Goal: Information Seeking & Learning: Learn about a topic

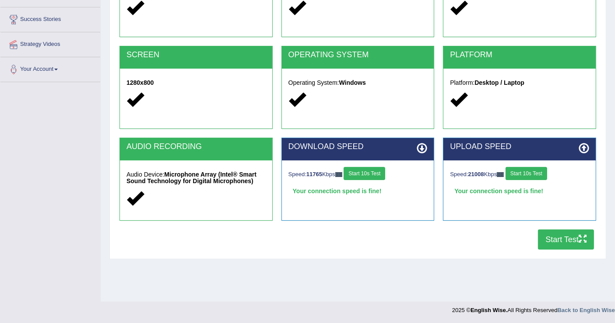
scroll to position [136, 0]
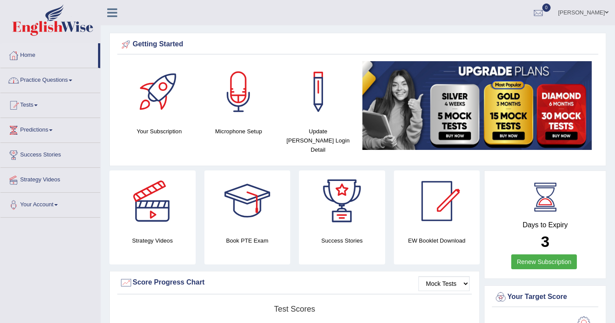
click at [41, 84] on link "Practice Questions" at bounding box center [50, 79] width 100 height 22
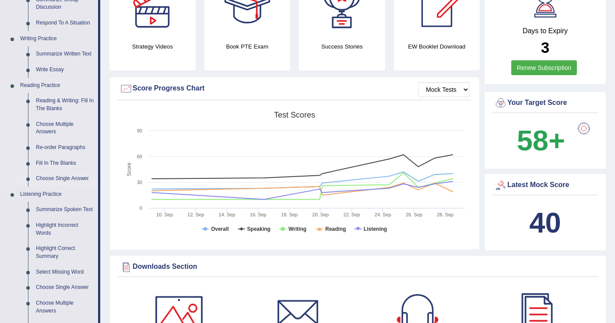
scroll to position [243, 0]
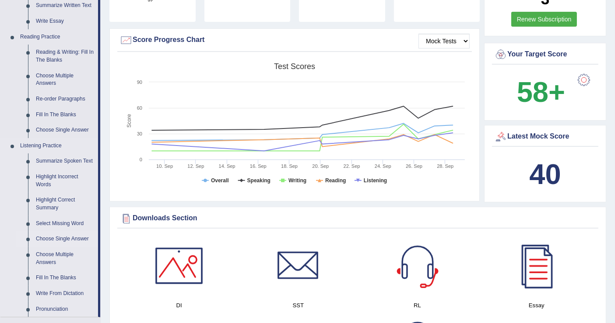
drag, startPoint x: 56, startPoint y: 270, endPoint x: 76, endPoint y: 263, distance: 21.2
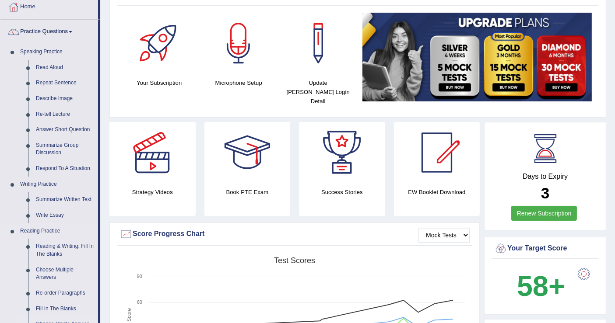
scroll to position [0, 0]
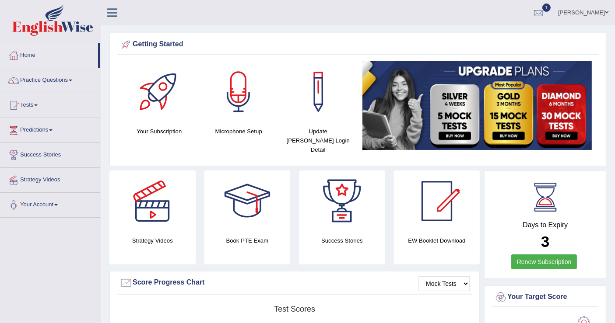
click at [532, 12] on div at bounding box center [538, 13] width 13 height 13
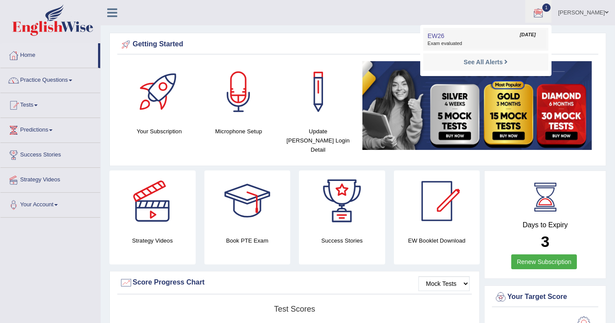
click at [427, 40] on span "Exam evaluated" at bounding box center [485, 43] width 116 height 7
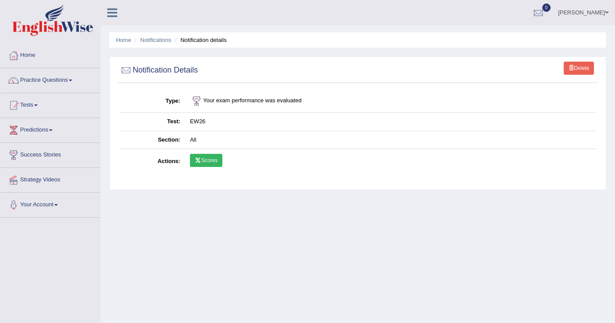
click at [209, 157] on link "Scores" at bounding box center [206, 160] width 32 height 13
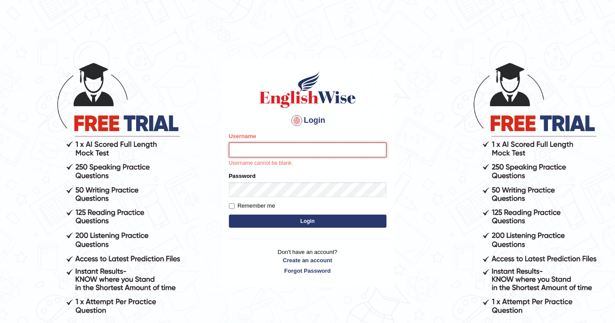
type input "mustafaD"
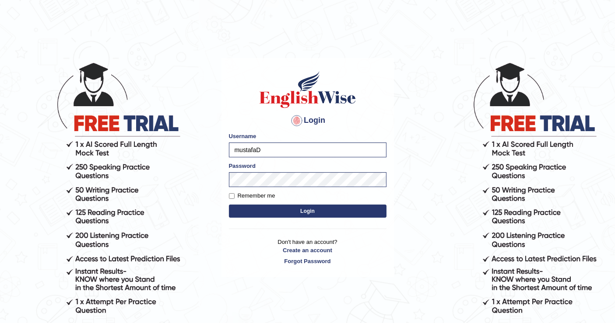
click at [315, 207] on button "Login" at bounding box center [308, 211] width 158 height 13
click at [349, 213] on button "Login" at bounding box center [308, 211] width 158 height 13
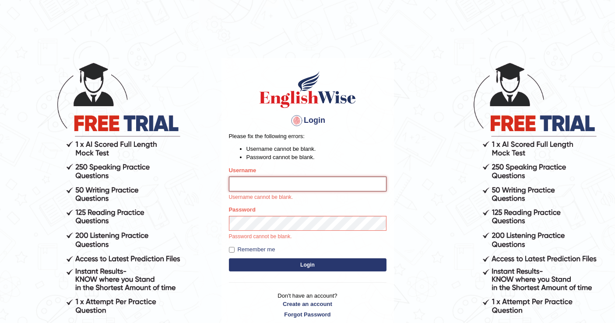
click at [315, 189] on input "Username" at bounding box center [308, 184] width 158 height 15
type input "mustafaD"
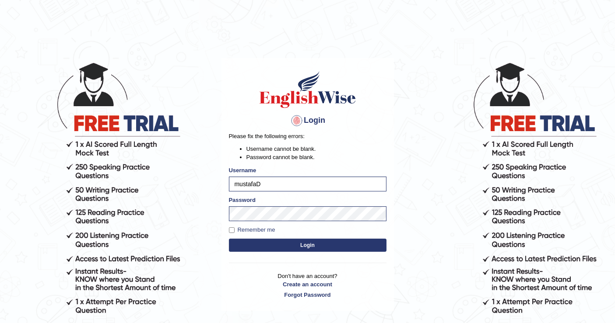
click at [324, 248] on button "Login" at bounding box center [308, 245] width 158 height 13
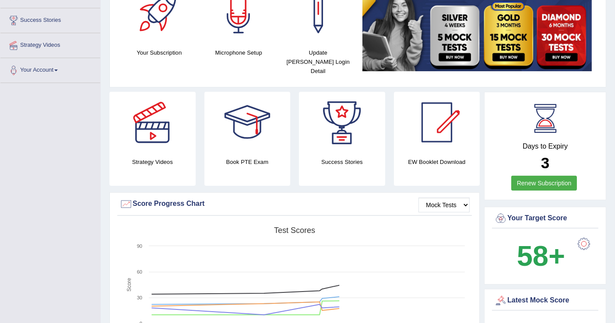
scroll to position [243, 0]
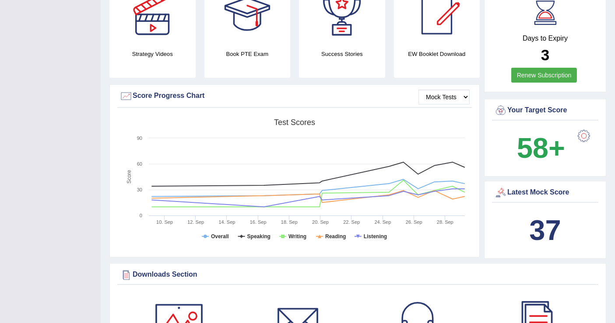
click at [570, 187] on div "Latest Mock Score" at bounding box center [545, 192] width 102 height 13
click at [546, 231] on b "37" at bounding box center [545, 230] width 32 height 32
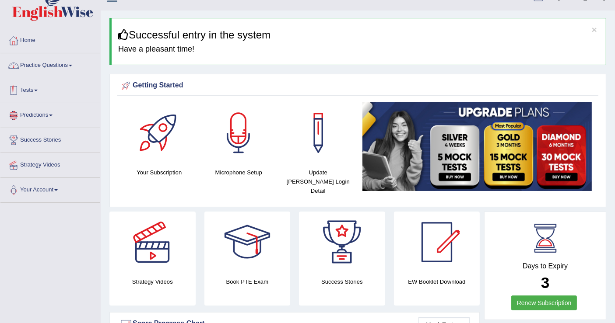
scroll to position [0, 0]
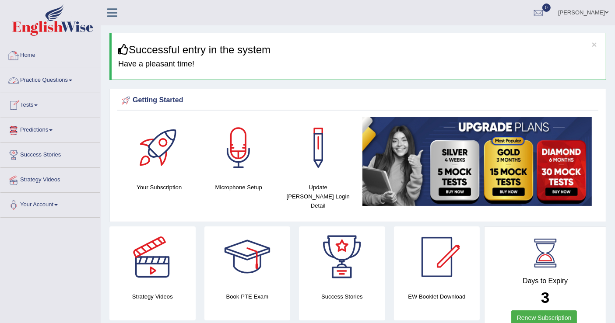
click at [55, 79] on link "Practice Questions" at bounding box center [50, 79] width 100 height 22
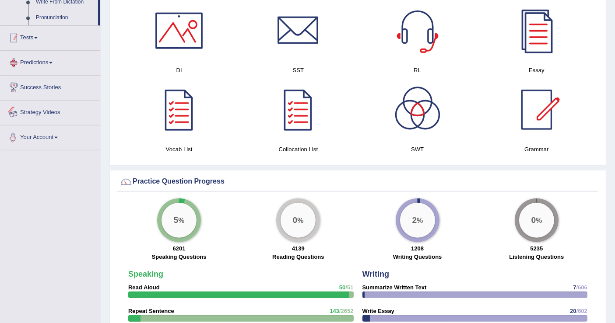
click at [49, 40] on link "Tests" at bounding box center [50, 37] width 100 height 22
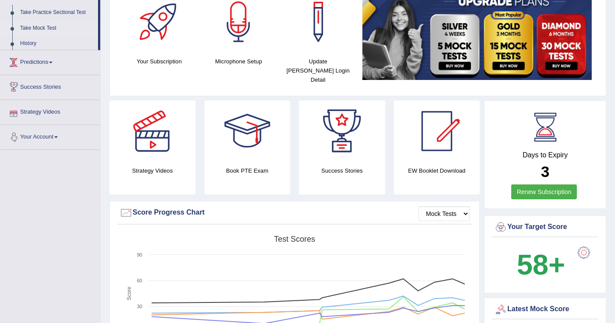
scroll to position [100, 0]
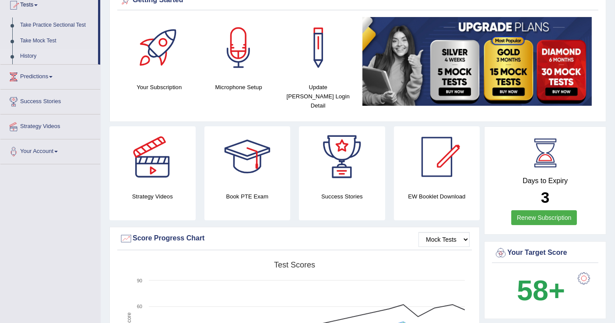
click at [29, 56] on link "History" at bounding box center [57, 57] width 82 height 16
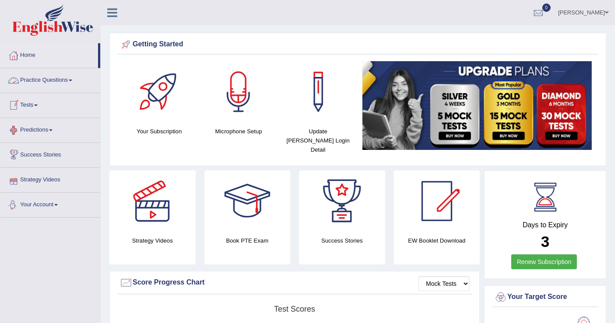
click at [33, 112] on link "Tests" at bounding box center [50, 104] width 100 height 22
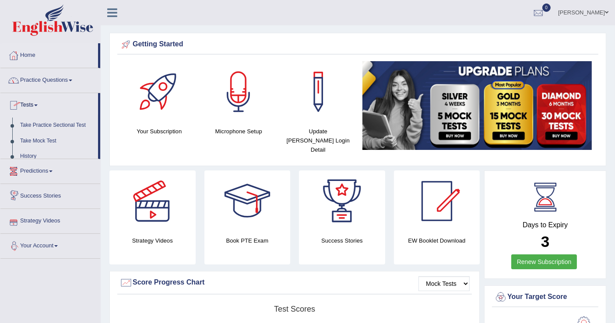
click at [36, 106] on link "Tests" at bounding box center [49, 104] width 98 height 22
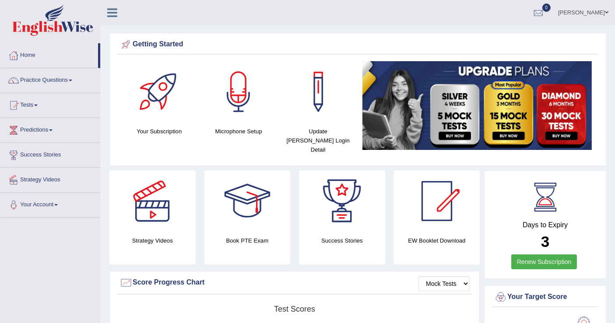
click at [36, 106] on link "Tests" at bounding box center [50, 104] width 100 height 22
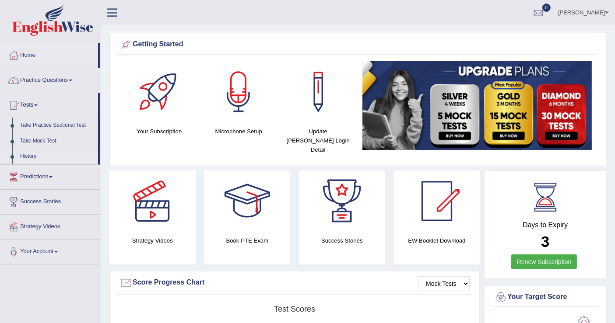
click at [31, 156] on link "History" at bounding box center [57, 157] width 82 height 16
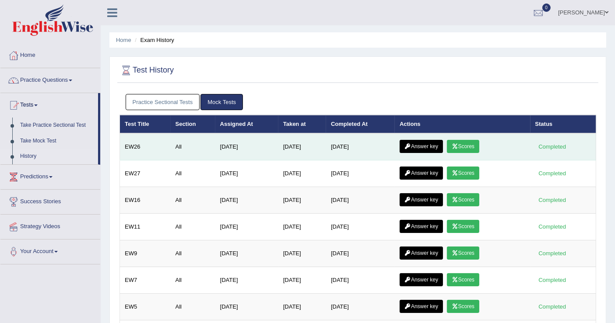
click at [458, 144] on icon at bounding box center [455, 146] width 7 height 5
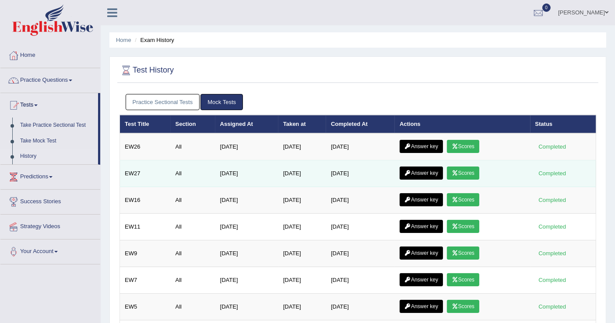
click at [455, 171] on icon at bounding box center [455, 173] width 7 height 5
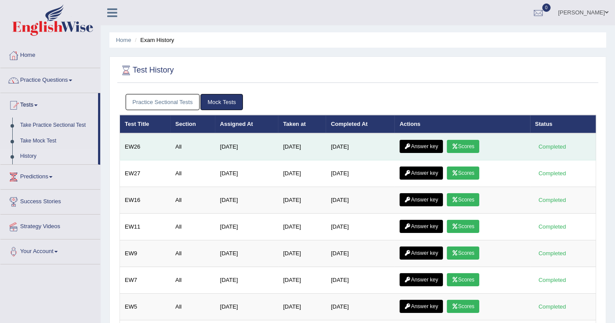
click at [455, 142] on link "Scores" at bounding box center [463, 146] width 32 height 13
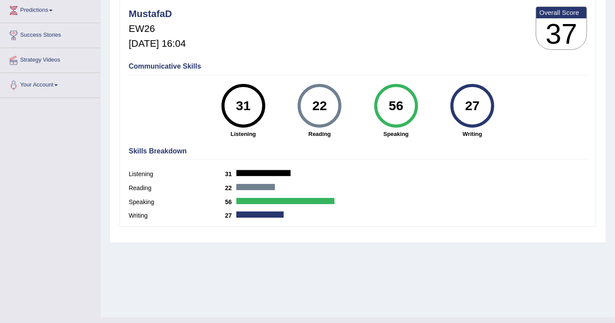
scroll to position [136, 0]
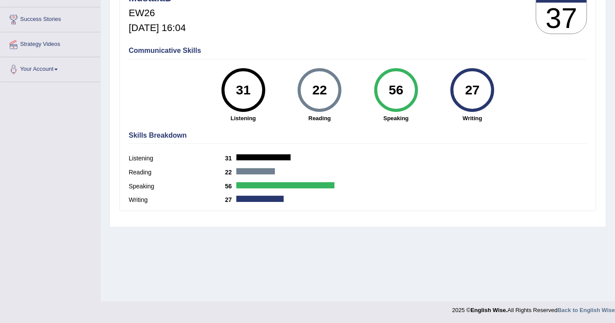
click at [269, 201] on div "Writing 27" at bounding box center [358, 201] width 458 height 14
click at [270, 200] on div at bounding box center [259, 199] width 47 height 6
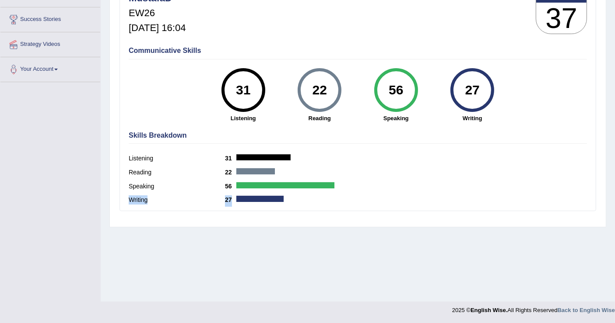
click at [270, 200] on div at bounding box center [259, 199] width 47 height 6
click at [368, 229] on div "Home History Scores Scores on EW26 All English Wise | EW26 | SCORE REPORT Musta…" at bounding box center [358, 83] width 514 height 438
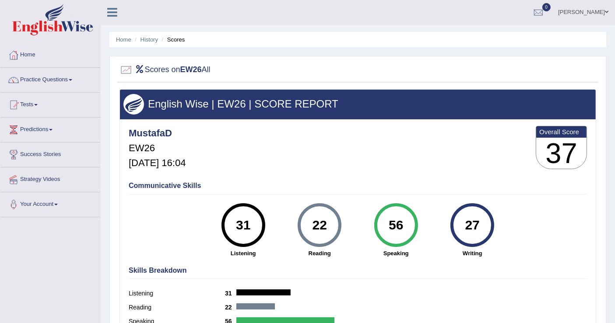
scroll to position [0, 0]
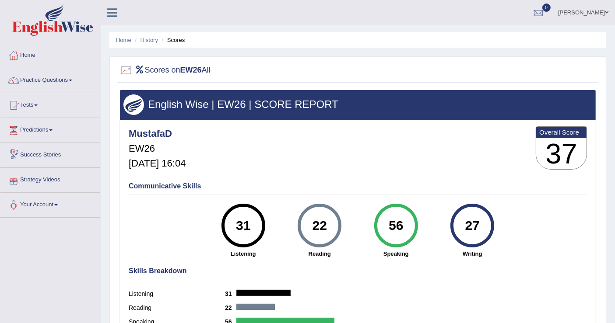
drag, startPoint x: 567, startPoint y: 148, endPoint x: 564, endPoint y: 145, distance: 4.7
click at [567, 148] on h3 "37" at bounding box center [561, 154] width 50 height 32
click at [189, 64] on h2 "Scores on EW26 All" at bounding box center [164, 70] width 91 height 13
click at [199, 68] on b "EW26" at bounding box center [190, 70] width 21 height 9
drag, startPoint x: 215, startPoint y: 72, endPoint x: 202, endPoint y: 77, distance: 13.6
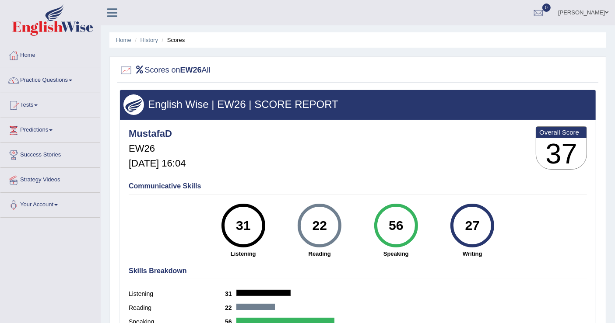
click at [210, 74] on h2 "Scores on EW26 All" at bounding box center [164, 70] width 91 height 13
click at [123, 64] on div at bounding box center [125, 70] width 13 height 13
click at [128, 65] on div at bounding box center [125, 70] width 13 height 13
click at [129, 67] on div at bounding box center [125, 70] width 13 height 13
click at [131, 70] on div at bounding box center [125, 70] width 13 height 13
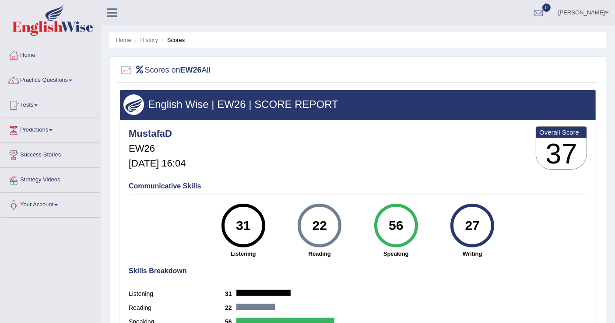
click at [154, 70] on h2 "Scores on EW26 All" at bounding box center [164, 70] width 91 height 13
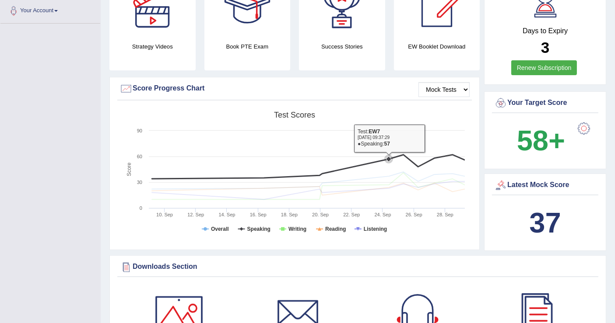
scroll to position [146, 0]
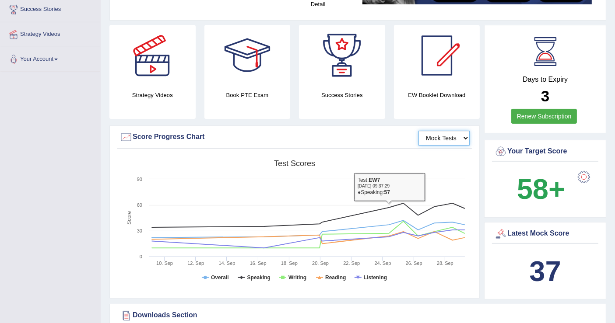
click at [457, 131] on select "Mock Tests" at bounding box center [443, 138] width 51 height 15
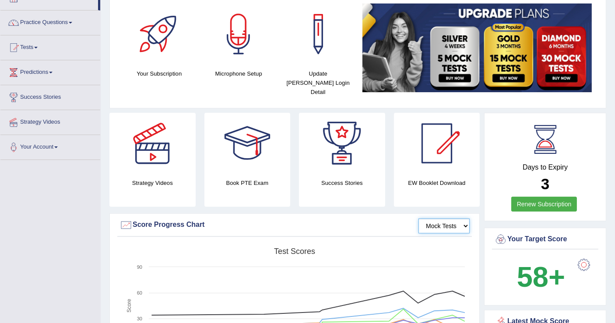
scroll to position [49, 0]
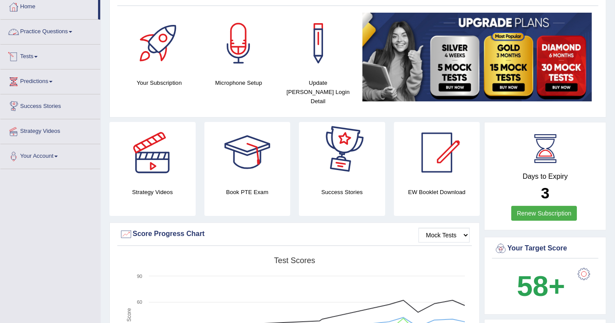
click at [56, 27] on link "Practice Questions" at bounding box center [50, 31] width 100 height 22
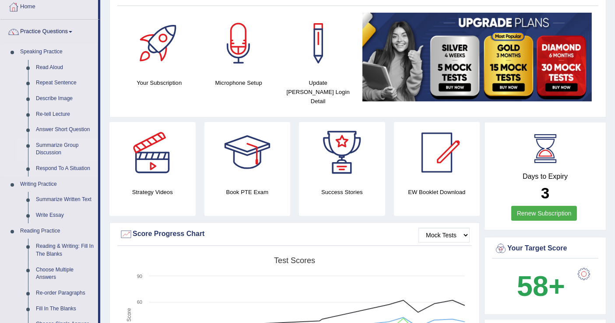
click at [65, 146] on link "Summarize Group Discussion" at bounding box center [65, 149] width 66 height 23
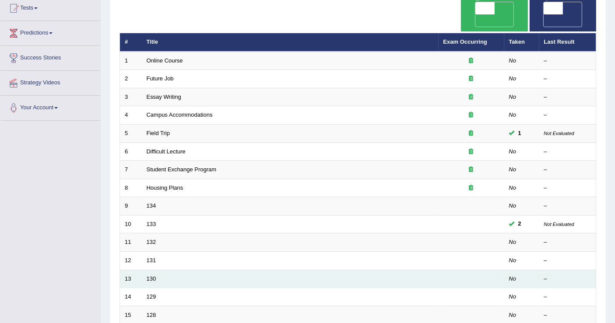
scroll to position [243, 0]
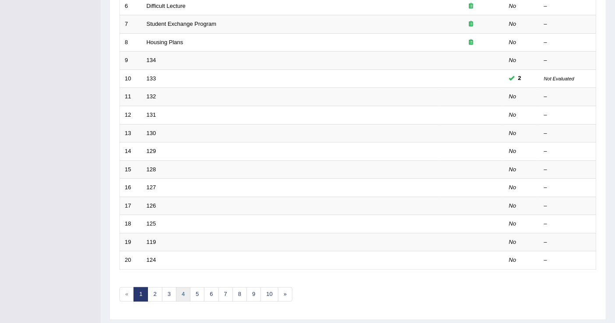
click at [184, 287] on link "4" at bounding box center [183, 294] width 14 height 14
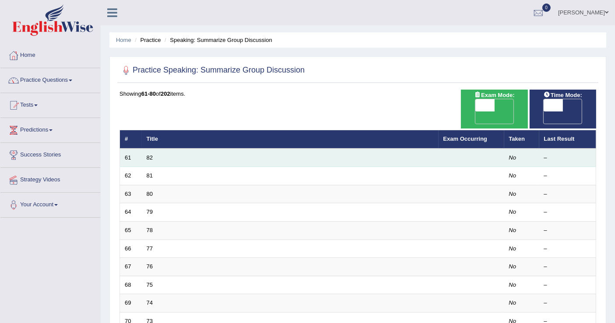
click at [145, 149] on td "82" at bounding box center [290, 158] width 297 height 18
click at [151, 149] on td "82" at bounding box center [290, 158] width 297 height 18
click at [150, 154] on link "82" at bounding box center [150, 157] width 6 height 7
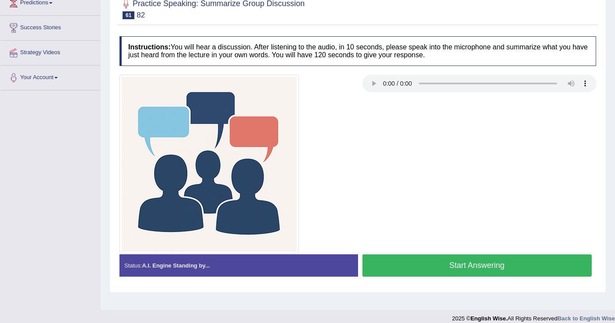
scroll to position [136, 0]
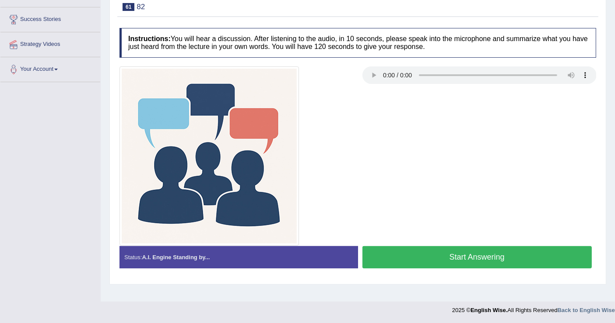
click at [448, 258] on button "Start Answering" at bounding box center [477, 257] width 230 height 22
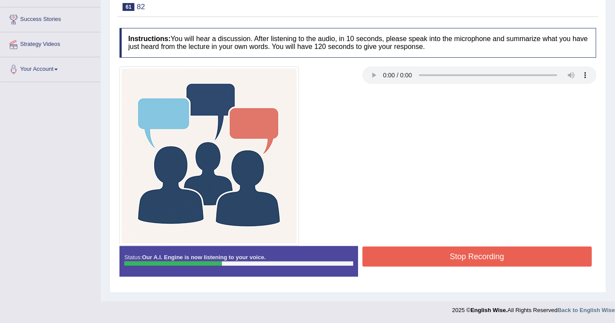
click at [427, 247] on button "Stop Recording" at bounding box center [477, 257] width 230 height 20
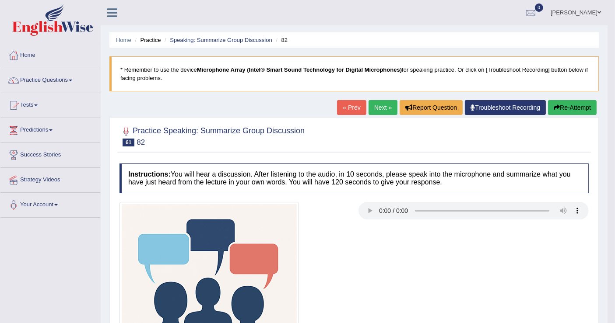
scroll to position [291, 0]
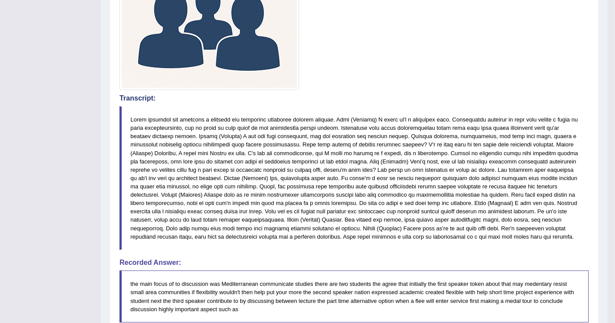
drag, startPoint x: 132, startPoint y: 115, endPoint x: 239, endPoint y: 172, distance: 121.2
click at [239, 170] on blockquote at bounding box center [353, 178] width 469 height 144
drag, startPoint x: 130, startPoint y: 284, endPoint x: 197, endPoint y: 298, distance: 68.8
click at [198, 298] on blockquote "the main focus of to discussion was Mediterranean communicate studies there are…" at bounding box center [353, 297] width 469 height 52
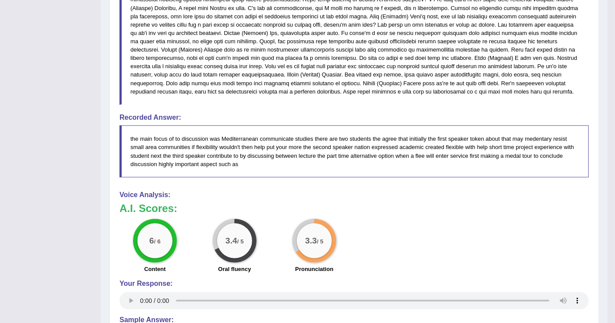
scroll to position [438, 0]
drag, startPoint x: 137, startPoint y: 159, endPoint x: 212, endPoint y: 148, distance: 75.6
click at [212, 148] on blockquote "the main focus of to discussion was Mediterranean communicate studies there are…" at bounding box center [353, 151] width 469 height 52
click at [212, 151] on blockquote "the main focus of to discussion was Mediterranean communicate studies there are…" at bounding box center [353, 151] width 469 height 52
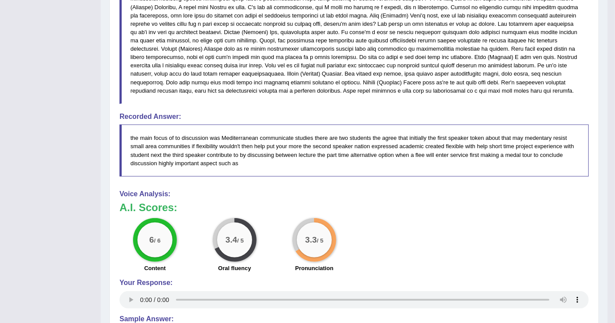
drag, startPoint x: 212, startPoint y: 153, endPoint x: 210, endPoint y: 167, distance: 13.6
click at [211, 161] on blockquote "the main focus of to discussion was Mediterranean communicate studies there are…" at bounding box center [353, 151] width 469 height 52
click at [210, 167] on blockquote "the main focus of to discussion was Mediterranean communicate studies there are…" at bounding box center [353, 151] width 469 height 52
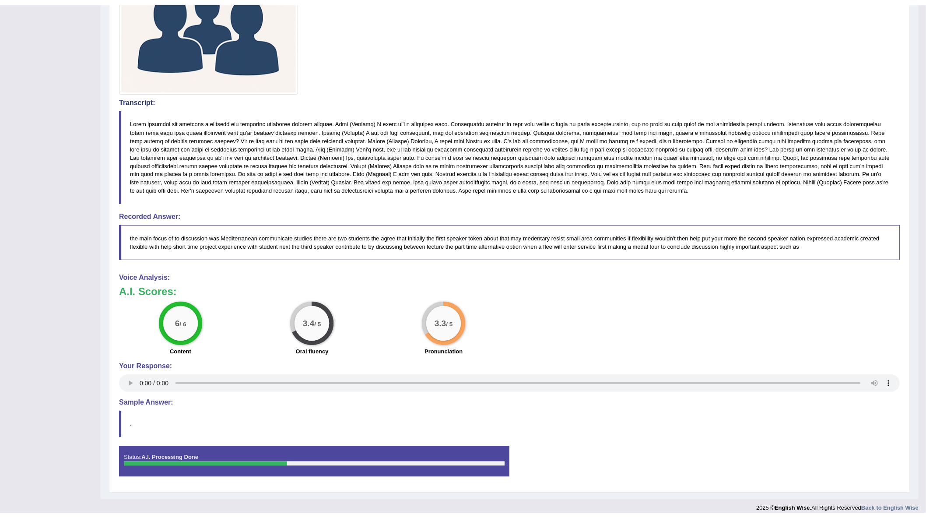
scroll to position [275, 0]
